Goal: Navigation & Orientation: Understand site structure

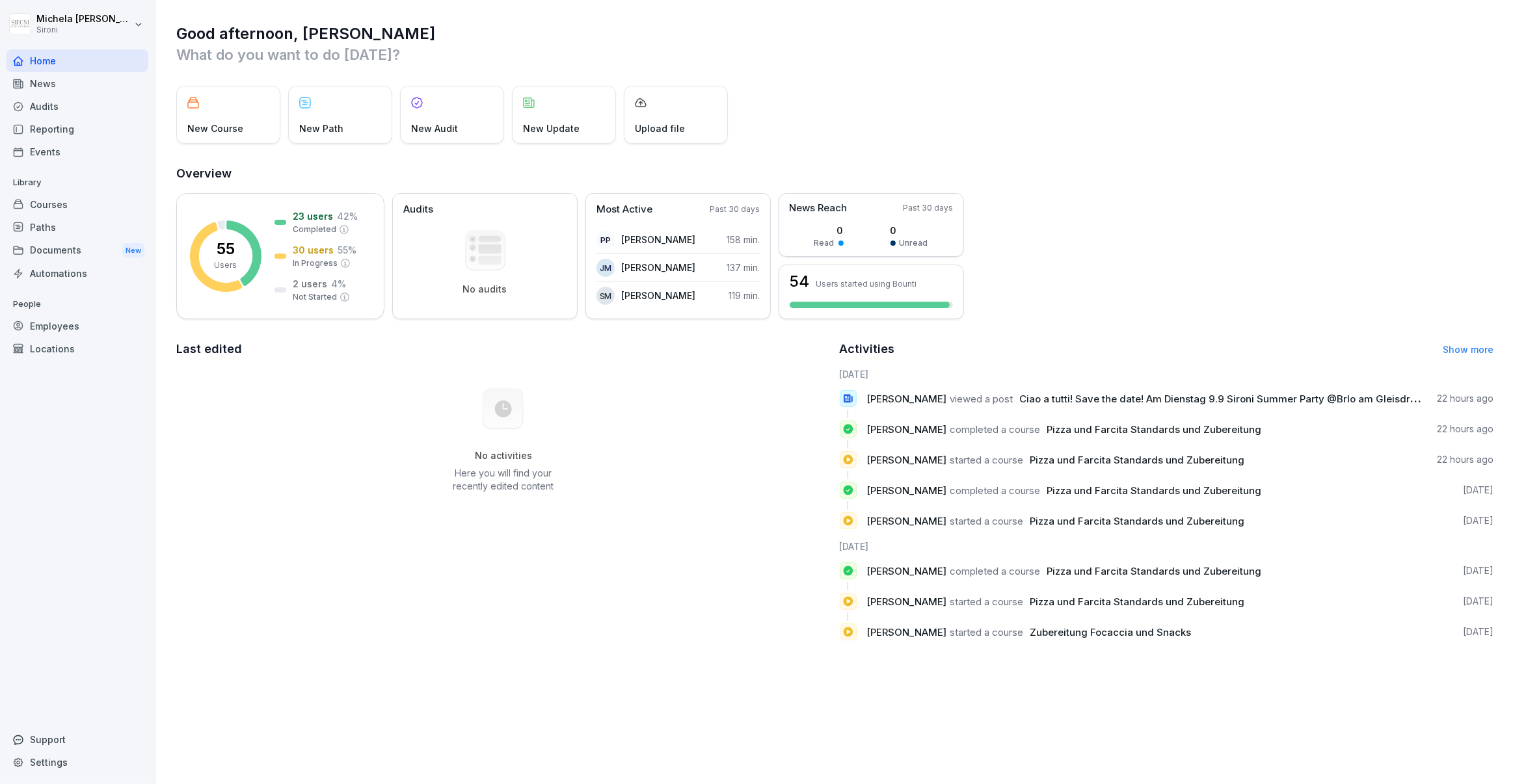
click at [107, 80] on div "News" at bounding box center [78, 83] width 142 height 23
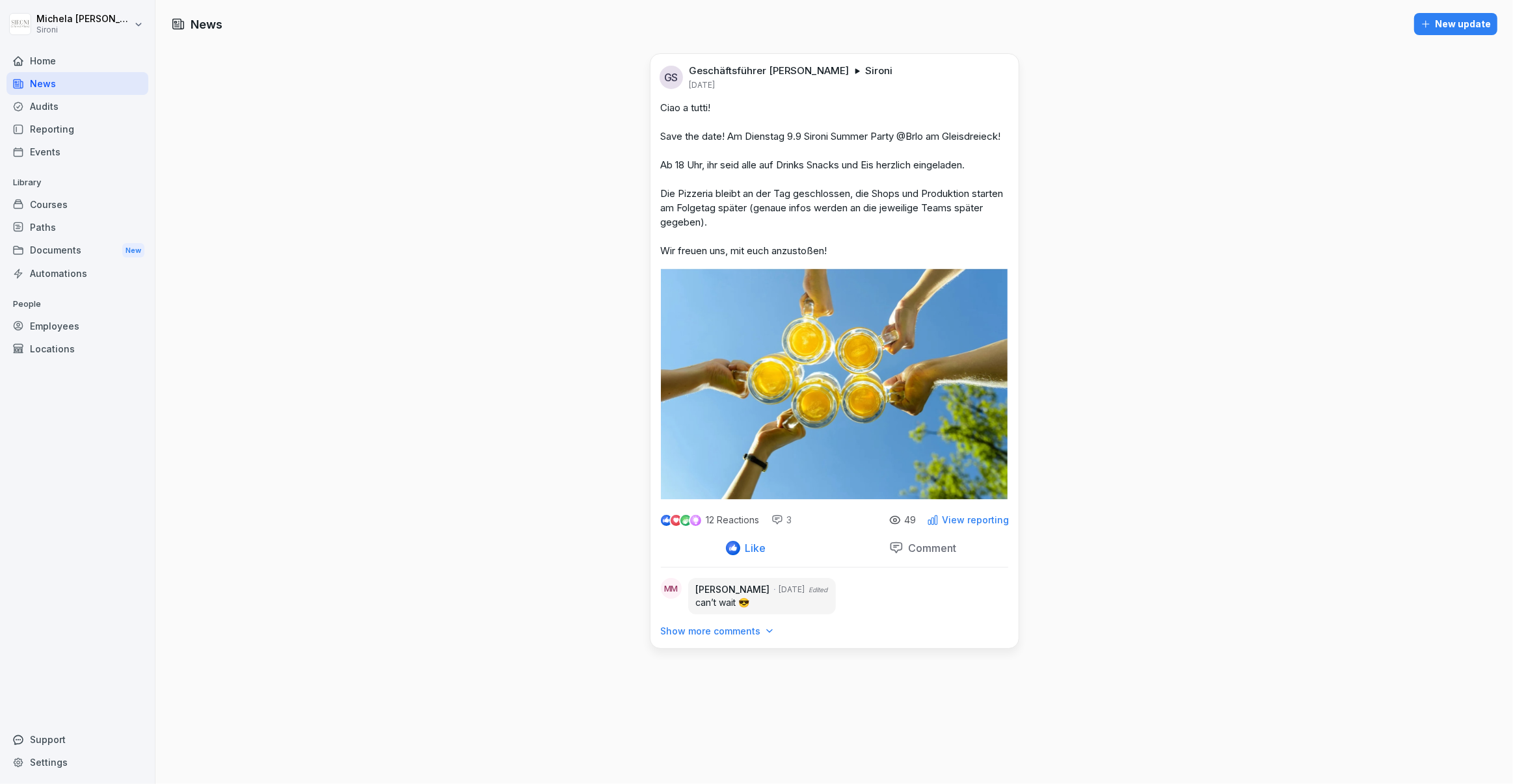
click at [90, 111] on div "Audits" at bounding box center [78, 106] width 142 height 23
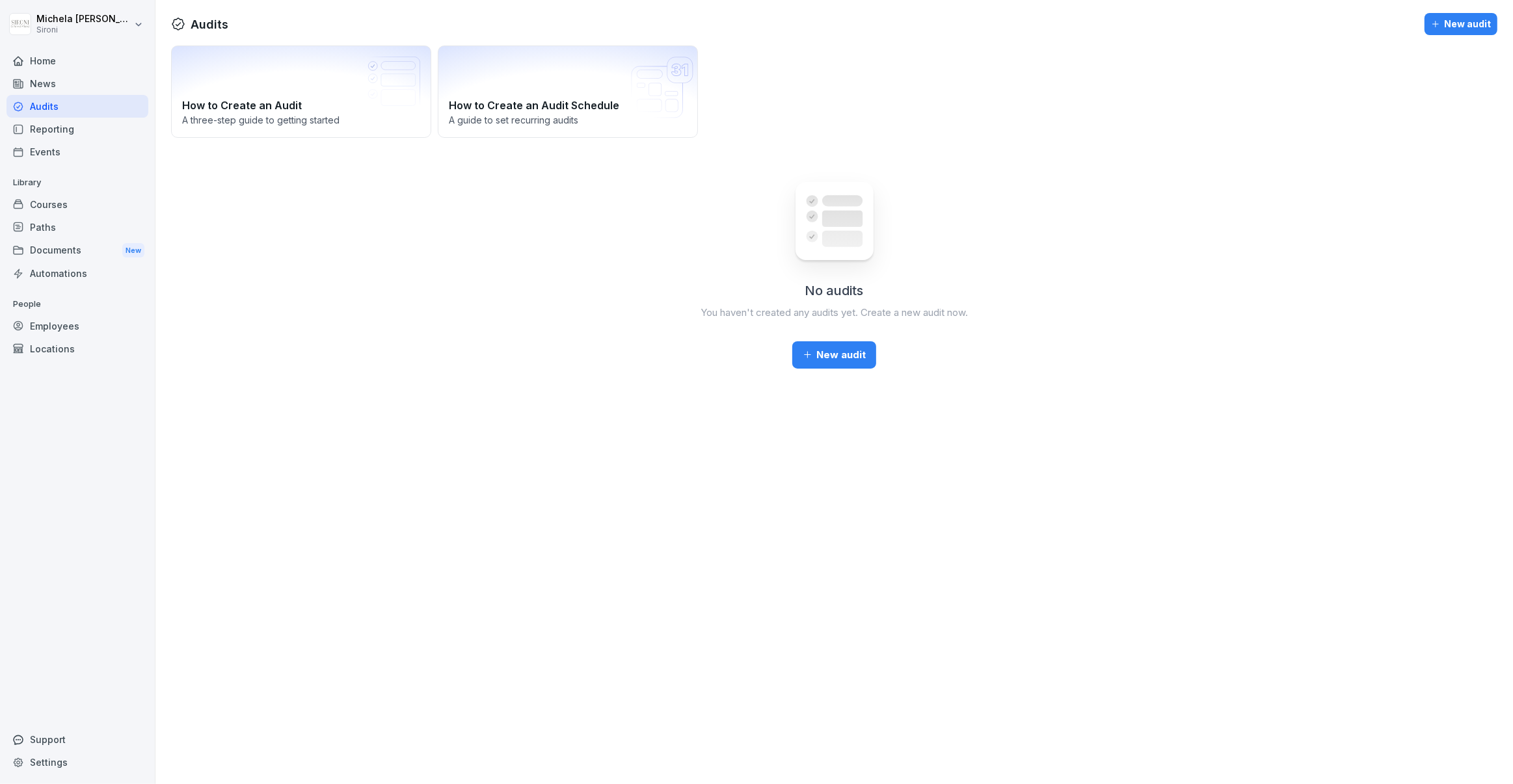
click at [78, 128] on div "Reporting" at bounding box center [78, 129] width 142 height 23
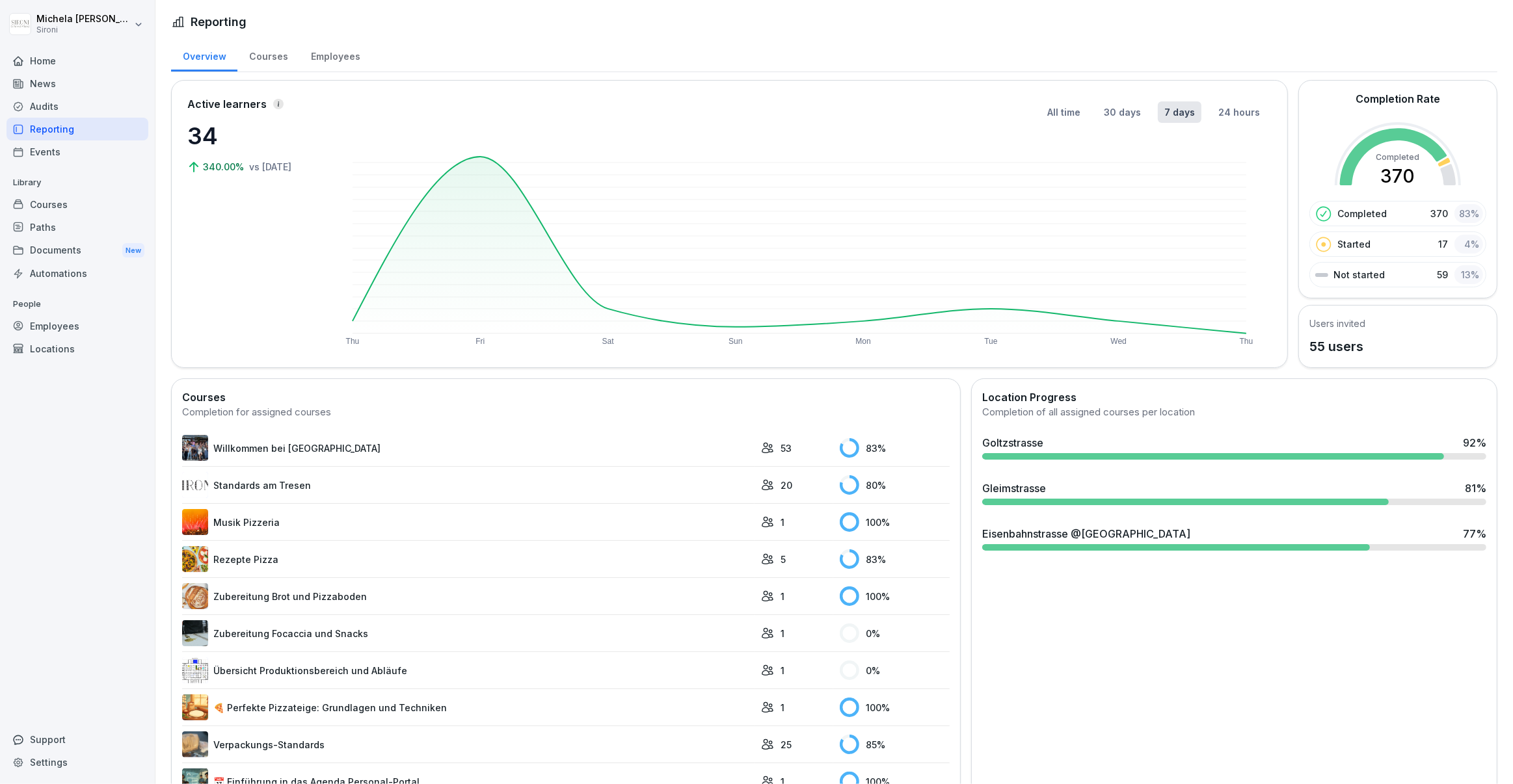
click at [69, 199] on div "Courses" at bounding box center [78, 204] width 142 height 23
